Goal: Information Seeking & Learning: Learn about a topic

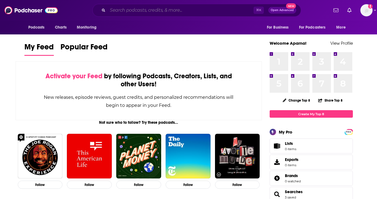
click at [145, 12] on input "Search podcasts, credits, & more..." at bounding box center [181, 10] width 146 height 9
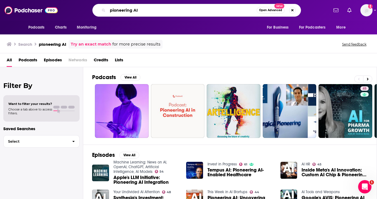
drag, startPoint x: 147, startPoint y: 11, endPoint x: 128, endPoint y: 11, distance: 18.9
click at [128, 11] on input "pioneering AI" at bounding box center [182, 10] width 149 height 9
type input "pioneers of AI"
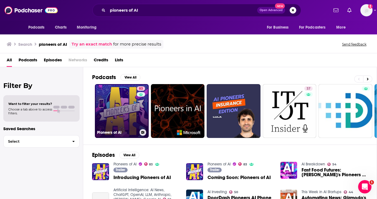
click at [135, 112] on link "83 Pioneers of AI" at bounding box center [122, 111] width 54 height 54
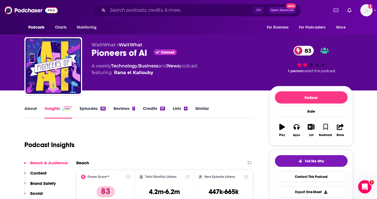
scroll to position [27, 0]
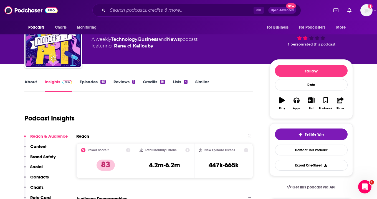
click at [95, 80] on link "Episodes 65" at bounding box center [93, 85] width 26 height 13
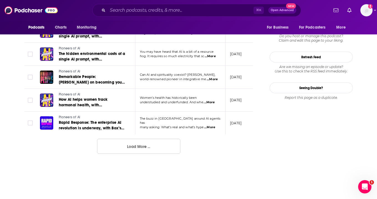
scroll to position [634, 0]
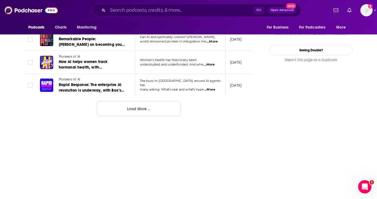
click at [144, 110] on button "Load More ..." at bounding box center [138, 108] width 83 height 15
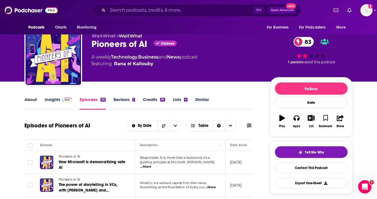
scroll to position [0, 0]
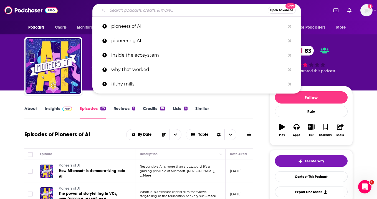
click at [183, 7] on input "Search podcasts, credits, & more..." at bounding box center [188, 10] width 160 height 9
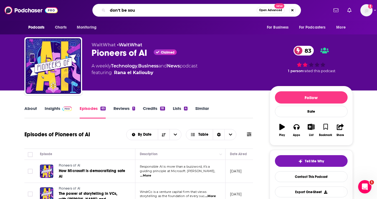
type input "don't be sour"
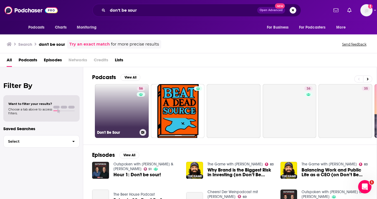
click at [114, 95] on link "56 Don't Be Sour" at bounding box center [122, 111] width 54 height 54
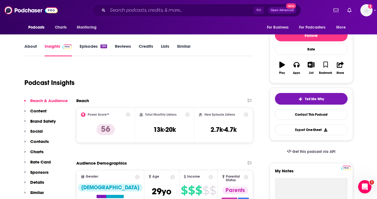
scroll to position [60, 0]
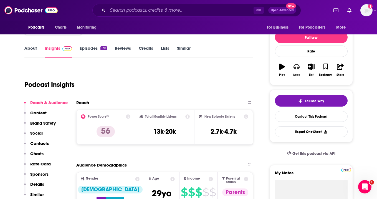
click at [296, 67] on icon "button" at bounding box center [297, 67] width 6 height 6
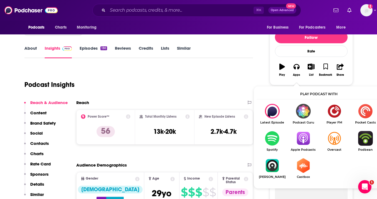
click at [305, 140] on img "Show Listen On dropdown" at bounding box center [303, 138] width 31 height 15
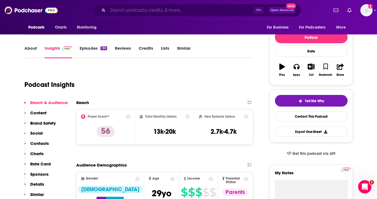
click at [145, 12] on input "Search podcasts, credits, & more..." at bounding box center [181, 10] width 146 height 9
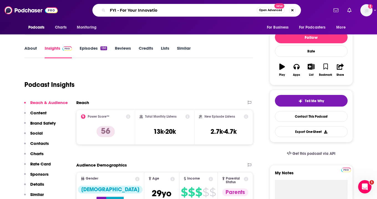
type input "FYI - For Your Innovation"
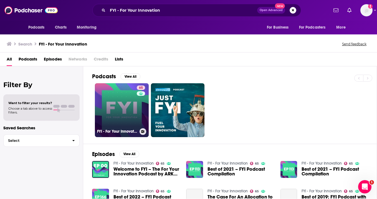
click at [122, 115] on link "65 FYI - For Your Innovation" at bounding box center [122, 110] width 54 height 54
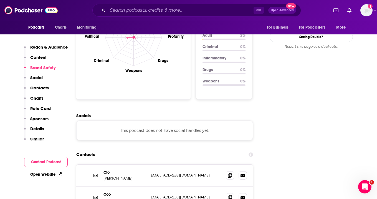
scroll to position [547, 0]
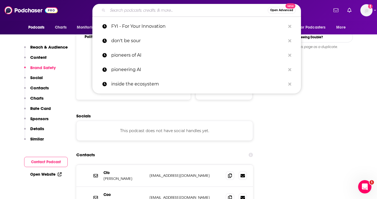
click at [145, 10] on input "Search podcasts, credits, & more..." at bounding box center [188, 10] width 160 height 9
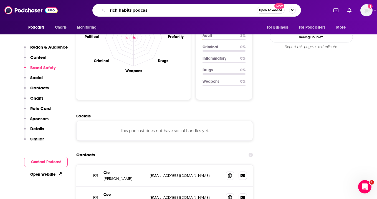
type input "rich habits podcast"
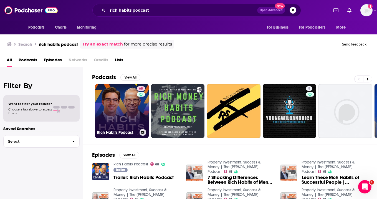
click at [117, 98] on link "68 Rich Habits Podcast" at bounding box center [122, 111] width 54 height 54
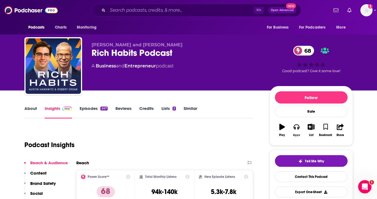
click at [295, 127] on icon "button" at bounding box center [297, 127] width 6 height 6
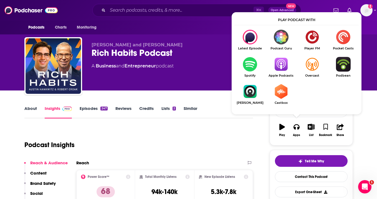
click at [283, 67] on img "Show Listen On dropdown" at bounding box center [281, 64] width 31 height 15
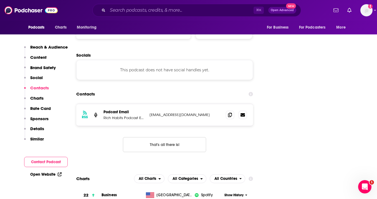
scroll to position [602, 0]
